Goal: Find specific page/section: Find specific page/section

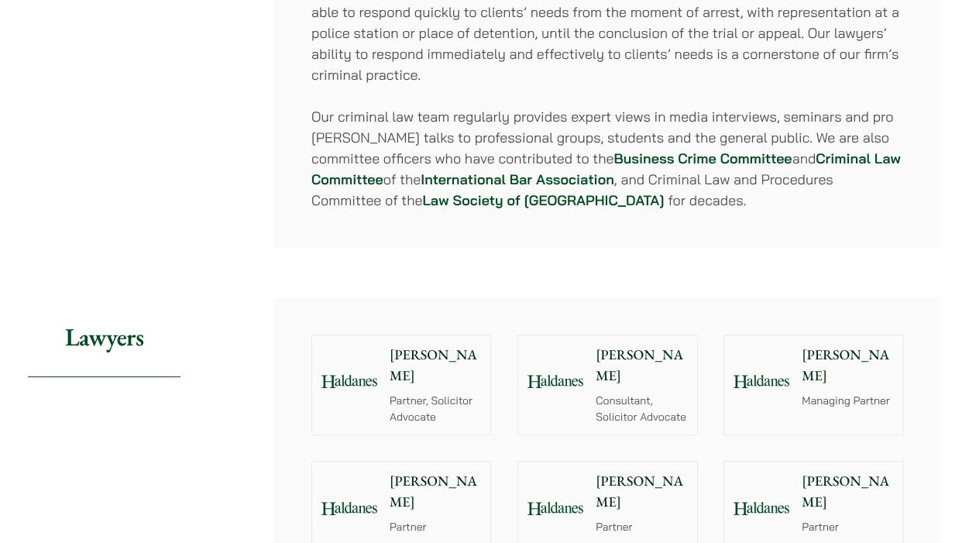
scroll to position [1842, 0]
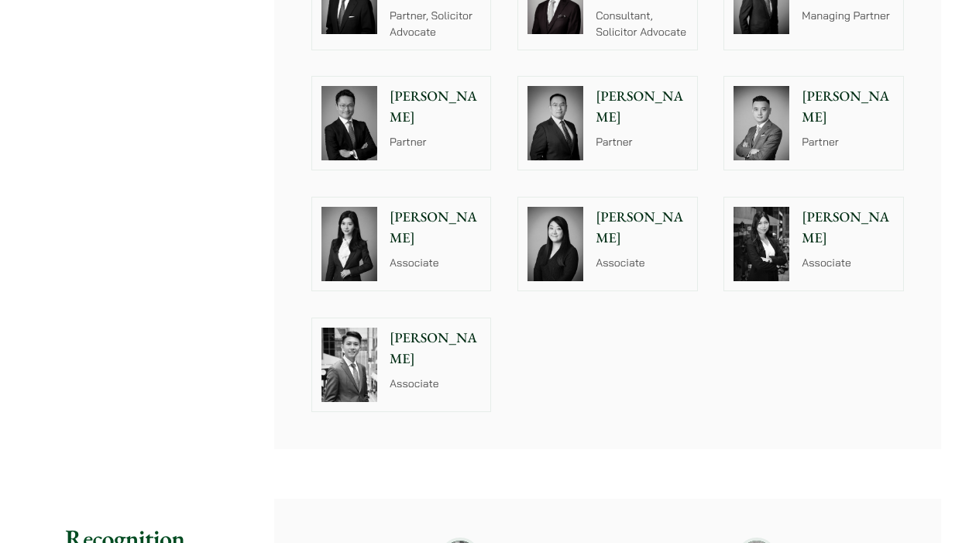
click at [452, 255] on p "Associate" at bounding box center [435, 263] width 91 height 16
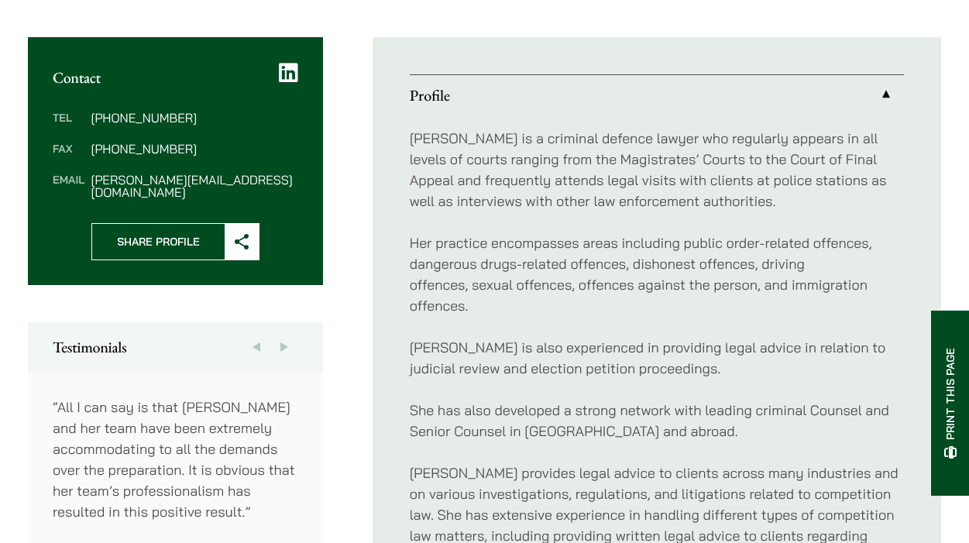
scroll to position [1007, 0]
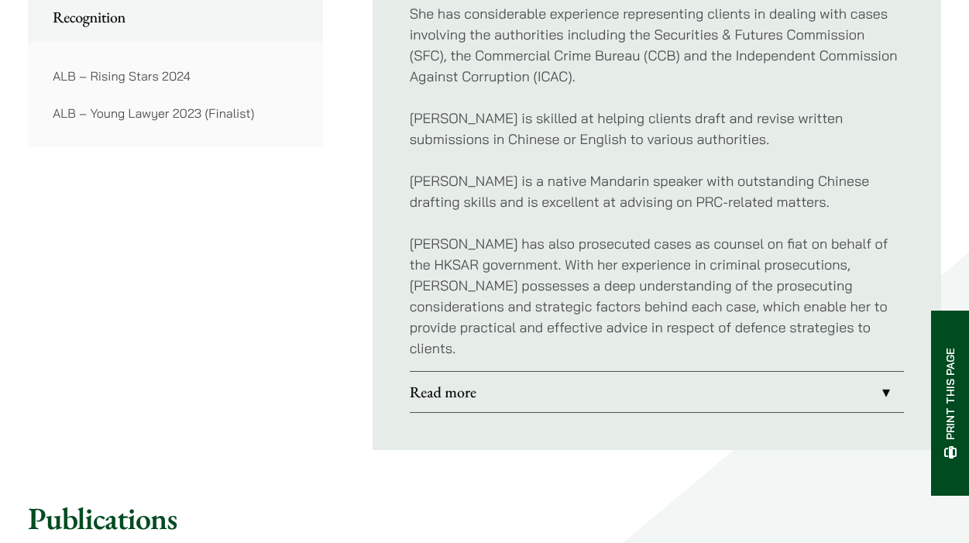
click at [456, 372] on link "Read more" at bounding box center [657, 392] width 494 height 40
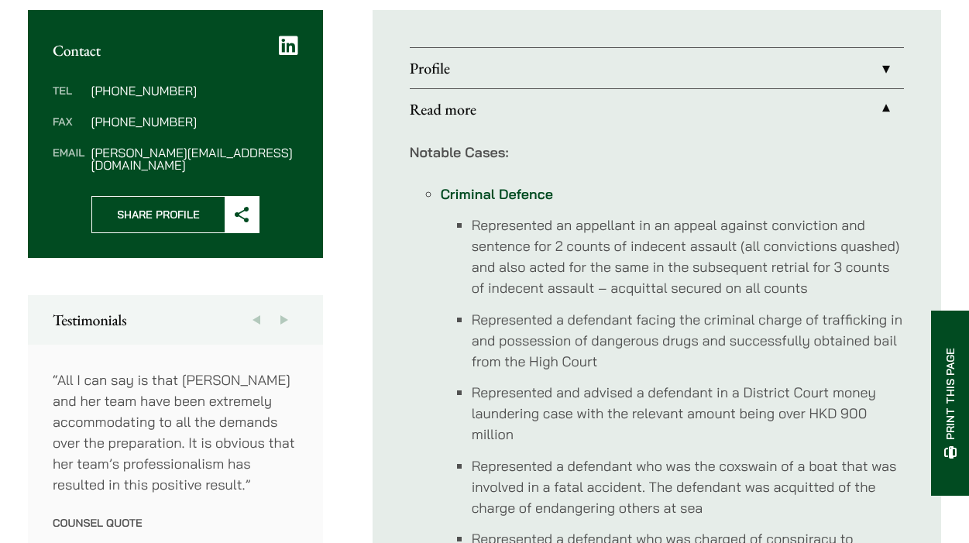
scroll to position [389, 0]
